Goal: Find specific page/section: Find specific page/section

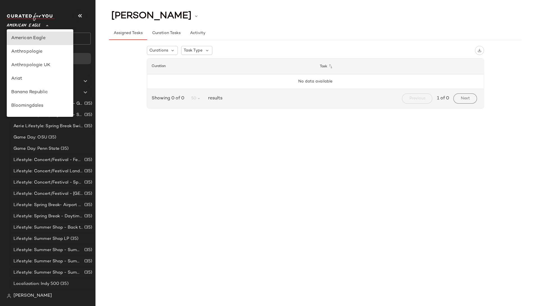
click at [35, 25] on span "American Eagle" at bounding box center [24, 24] width 34 height 10
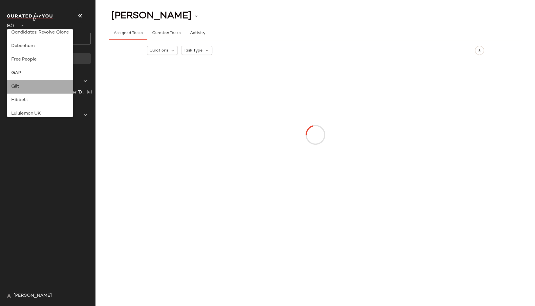
click at [21, 87] on div "Gilt" at bounding box center [40, 86] width 58 height 7
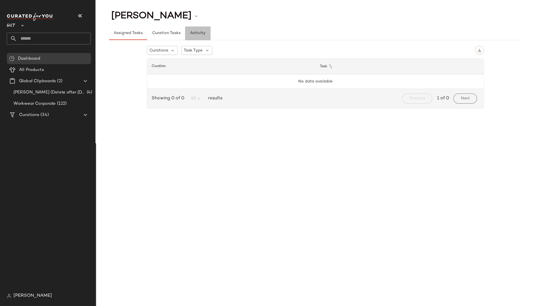
click at [197, 34] on span "Activity" at bounding box center [197, 33] width 15 height 4
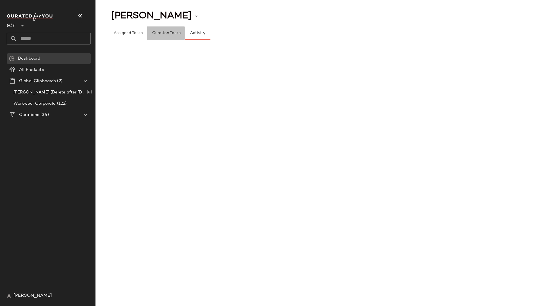
click at [169, 33] on span "Curation Tasks" at bounding box center [166, 33] width 29 height 4
click at [123, 35] on span "Assigned Tasks" at bounding box center [128, 33] width 29 height 4
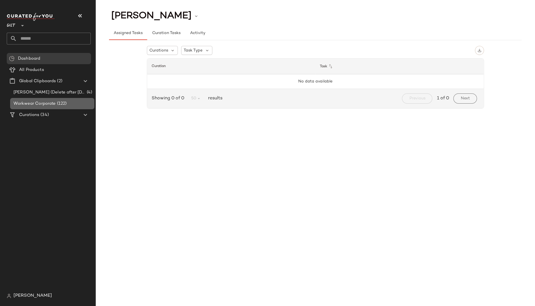
click at [40, 105] on span "Workwear Corporate" at bounding box center [34, 103] width 42 height 6
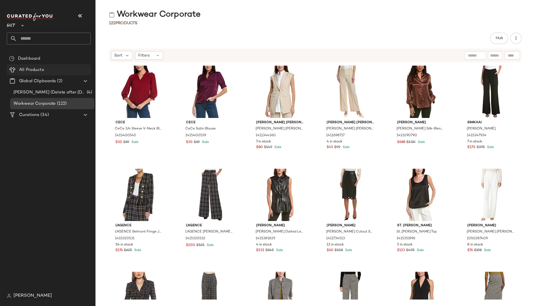
click at [27, 69] on span "All Products" at bounding box center [31, 70] width 25 height 6
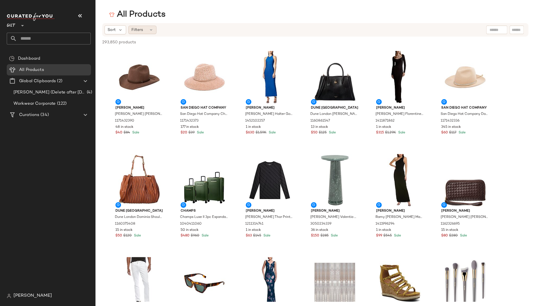
click at [144, 29] on div "Filters" at bounding box center [142, 30] width 28 height 8
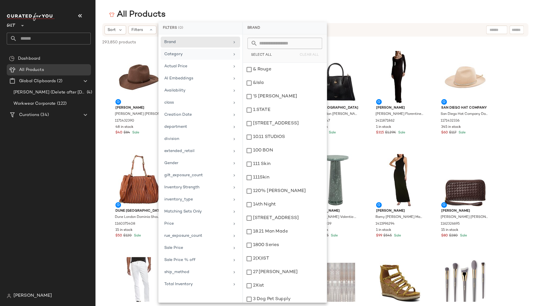
click at [190, 55] on div "Category" at bounding box center [196, 54] width 65 height 6
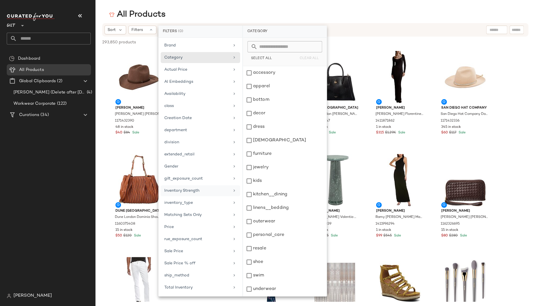
click at [187, 189] on div "Inventory Strength" at bounding box center [196, 190] width 65 height 6
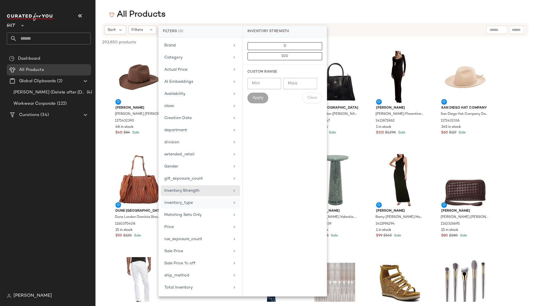
click at [190, 203] on div "inventory_type" at bounding box center [196, 203] width 65 height 6
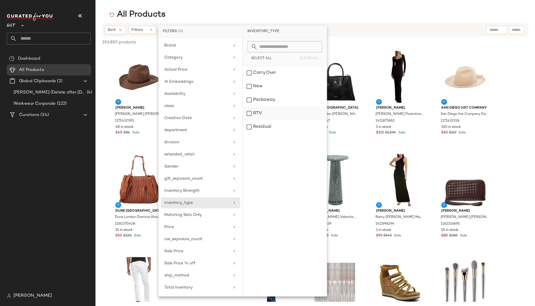
click at [256, 114] on div "RTV" at bounding box center [285, 113] width 84 height 13
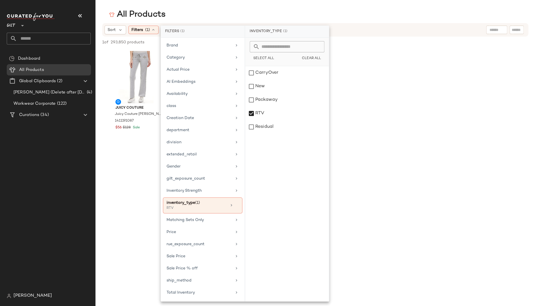
click at [347, 11] on div "All Products" at bounding box center [316, 14] width 440 height 11
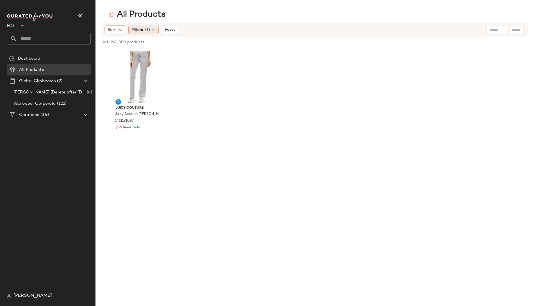
click at [153, 29] on icon at bounding box center [153, 30] width 4 height 4
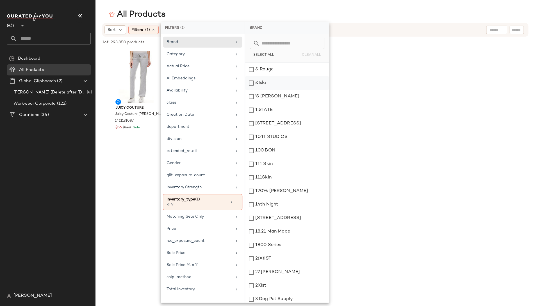
click at [363, 75] on div "Juicy Couture Juicy Couture [PERSON_NAME] Track Pant 1411191087 $56 $128 Sale" at bounding box center [316, 98] width 440 height 98
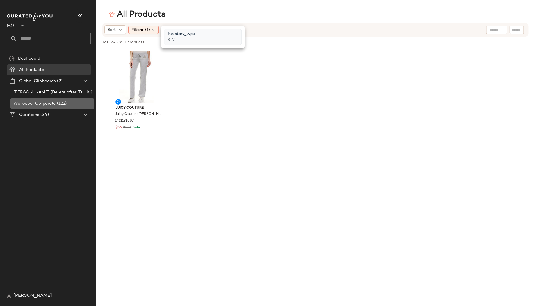
click at [42, 102] on span "Workwear Corporate" at bounding box center [34, 103] width 42 height 6
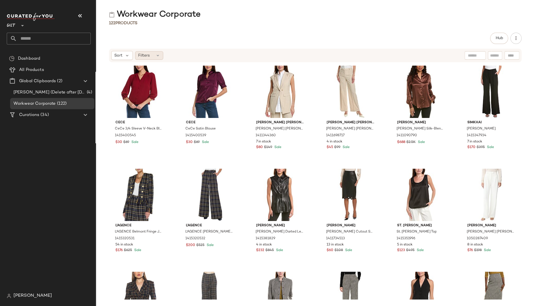
click at [153, 54] on div "Filters" at bounding box center [149, 55] width 28 height 8
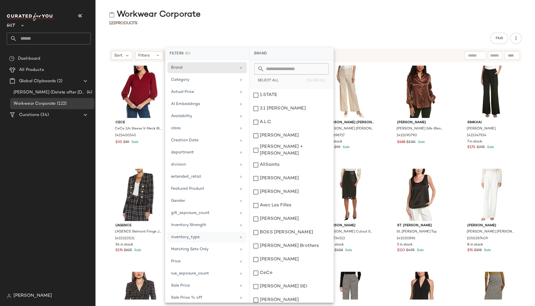
click at [197, 234] on div "inventory_type" at bounding box center [203, 237] width 65 height 6
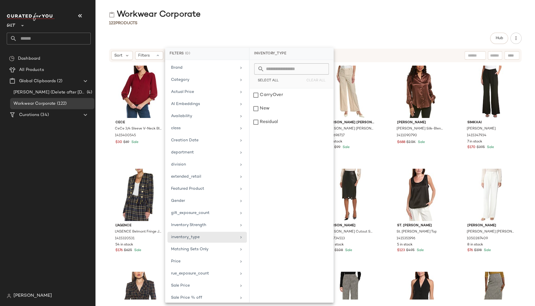
click at [313, 25] on div "122 Products" at bounding box center [316, 23] width 440 height 6
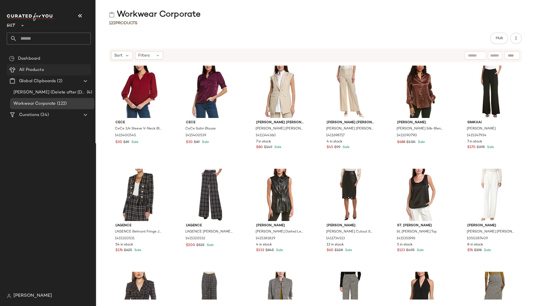
click at [35, 70] on span "All Products" at bounding box center [31, 70] width 25 height 6
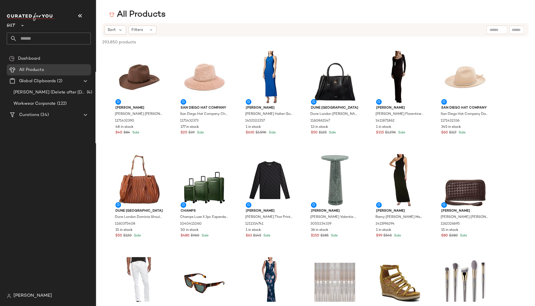
click at [228, 22] on div "All Products Sort Filters 293,850 products • 0 selected Deselect All [PERSON_NA…" at bounding box center [267, 157] width 535 height 297
click at [132, 30] on span "Filters" at bounding box center [138, 30] width 12 height 6
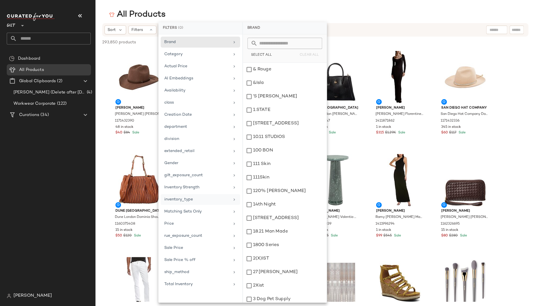
click at [185, 201] on div "inventory_type" at bounding box center [196, 199] width 65 height 6
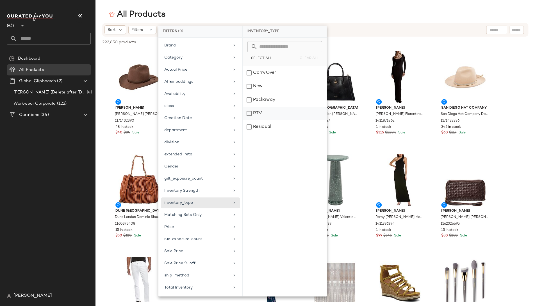
click at [276, 112] on div "RTV" at bounding box center [285, 113] width 84 height 13
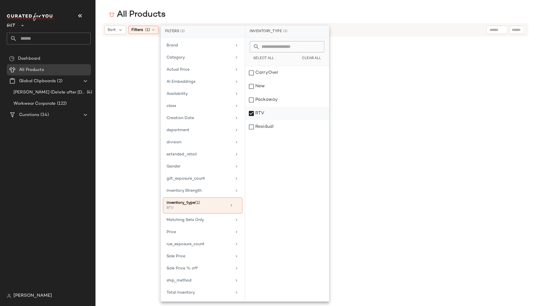
click at [276, 112] on div "RTV" at bounding box center [287, 113] width 84 height 13
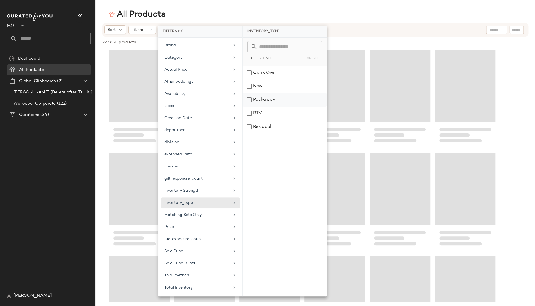
click at [276, 100] on div "Packaway" at bounding box center [285, 99] width 84 height 13
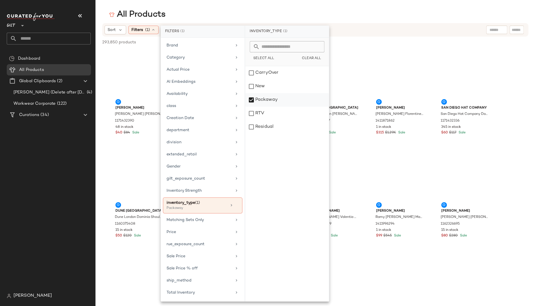
click at [276, 100] on div "Packaway" at bounding box center [287, 99] width 84 height 13
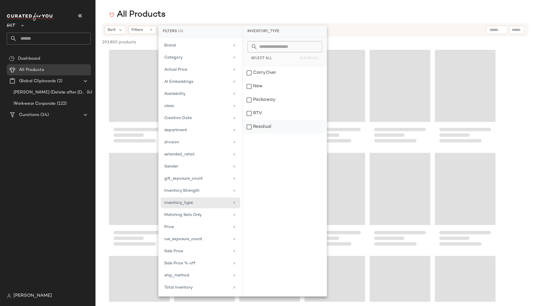
click at [272, 128] on div "Residual" at bounding box center [285, 126] width 84 height 13
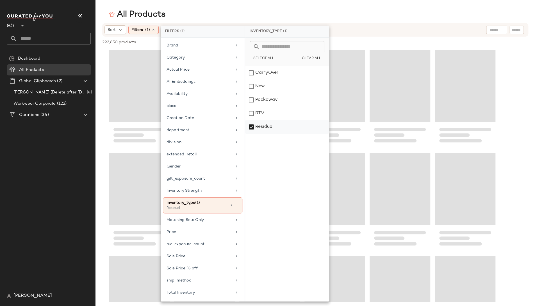
click at [272, 128] on div "Residual" at bounding box center [287, 126] width 84 height 13
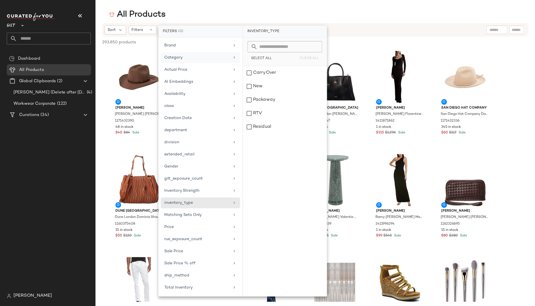
click at [178, 58] on div "Category" at bounding box center [196, 58] width 65 height 6
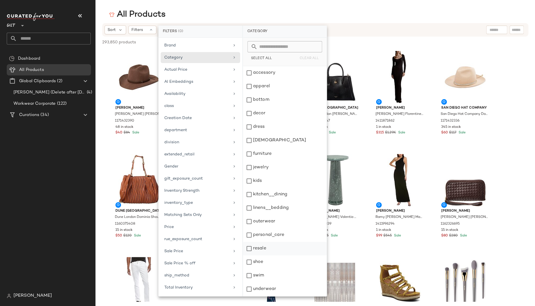
click at [261, 247] on div "resale" at bounding box center [285, 247] width 84 height 13
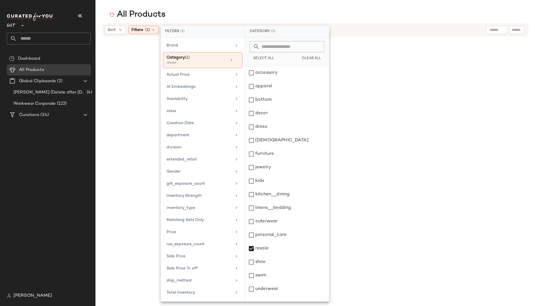
click at [356, 15] on div "All Products" at bounding box center [316, 14] width 440 height 11
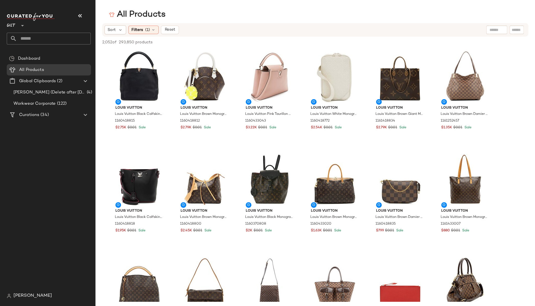
click at [485, 14] on div "All Products" at bounding box center [316, 14] width 440 height 11
click at [514, 15] on div "All Products" at bounding box center [316, 14] width 440 height 11
click at [12, 25] on span "Gilt" at bounding box center [11, 24] width 9 height 10
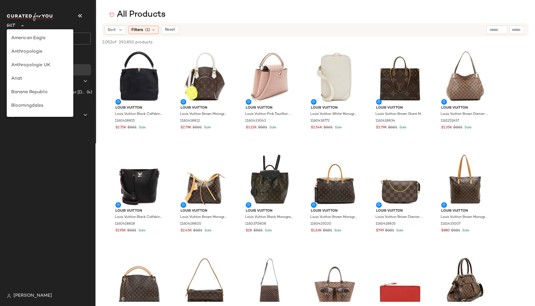
scroll to position [135, 0]
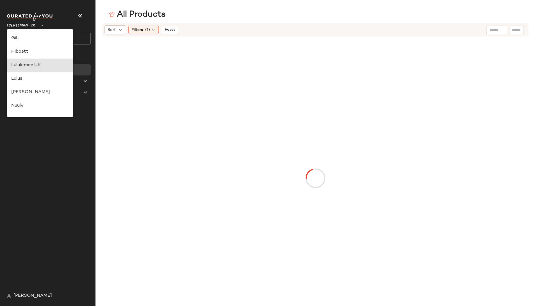
type input "**"
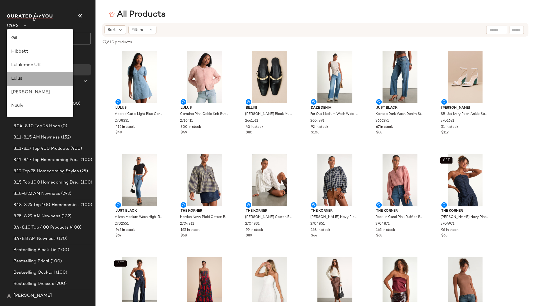
click at [17, 77] on div "Lulus" at bounding box center [40, 78] width 58 height 7
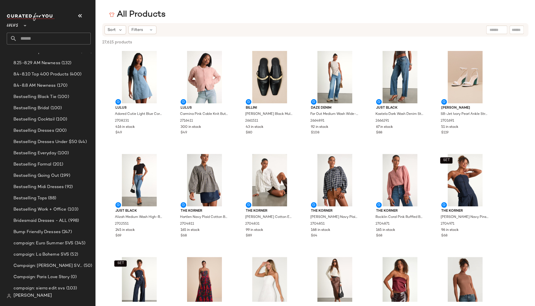
scroll to position [160, 0]
